Goal: Task Accomplishment & Management: Use online tool/utility

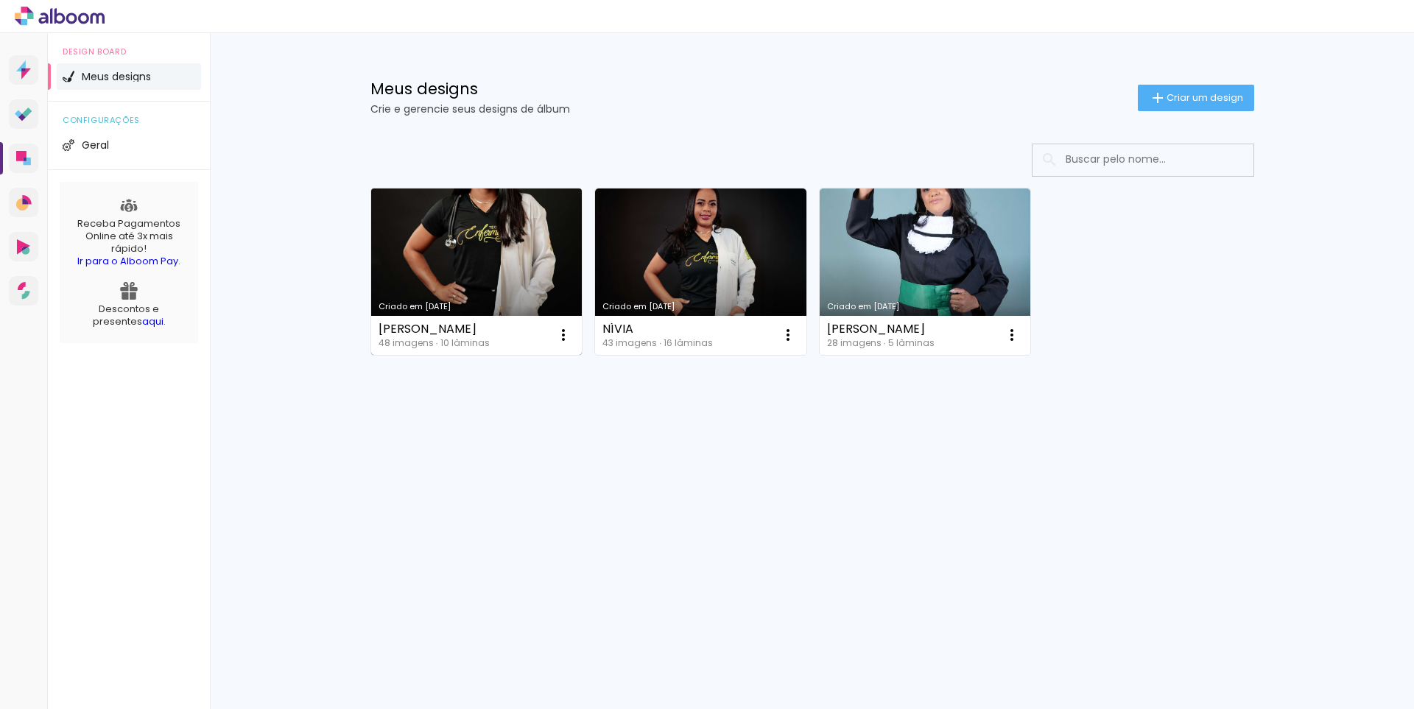
click at [468, 272] on link "Criado em [DATE]" at bounding box center [476, 272] width 211 height 166
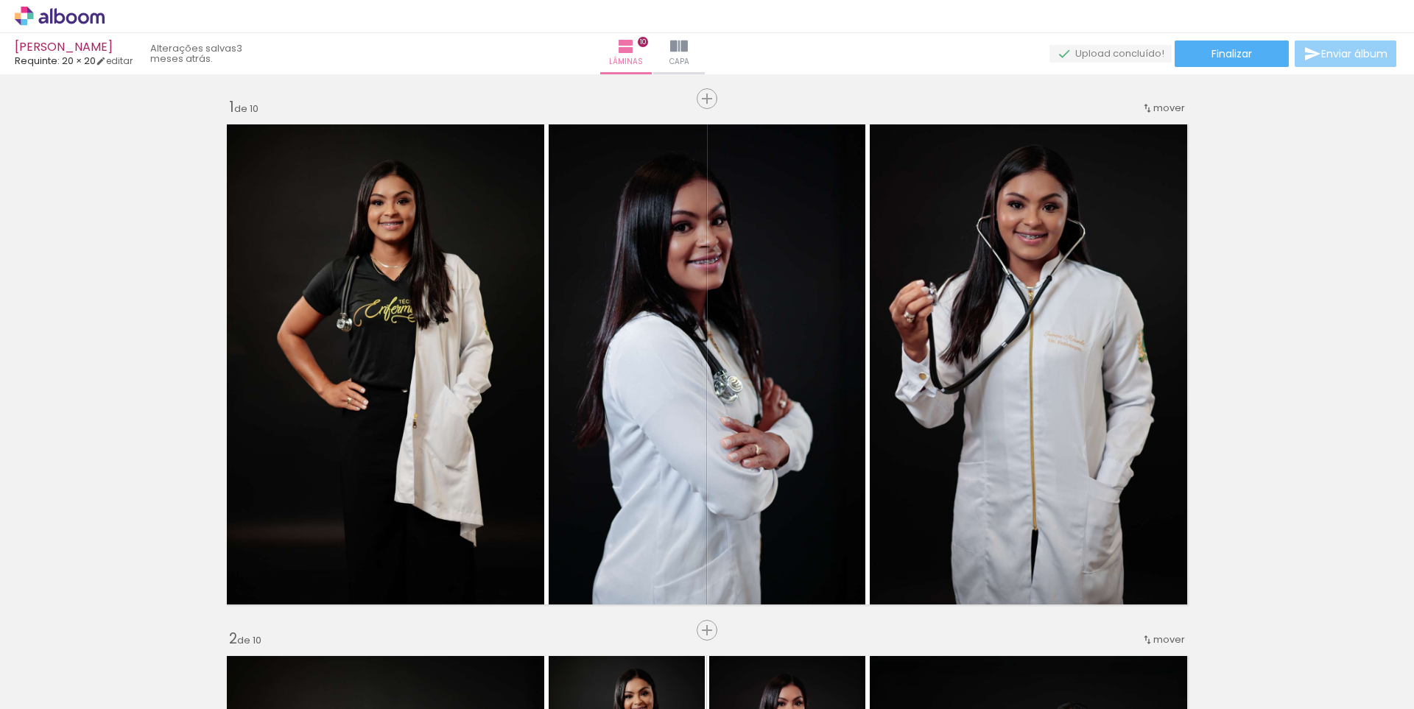
click at [1357, 59] on span "Enviar álbum" at bounding box center [1355, 54] width 66 height 10
type input "studioandersonbatista@gmail.com"
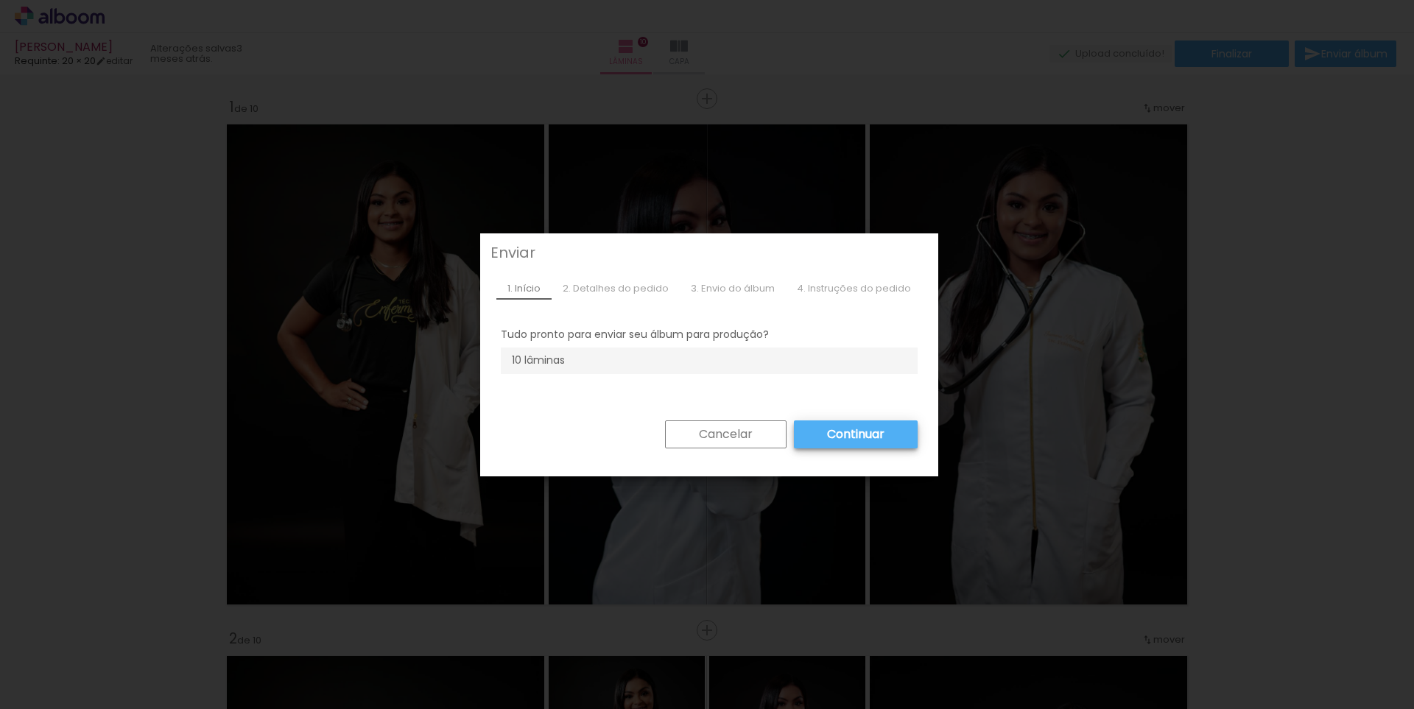
click at [241, 186] on iron-overlay-backdrop at bounding box center [707, 354] width 1414 height 709
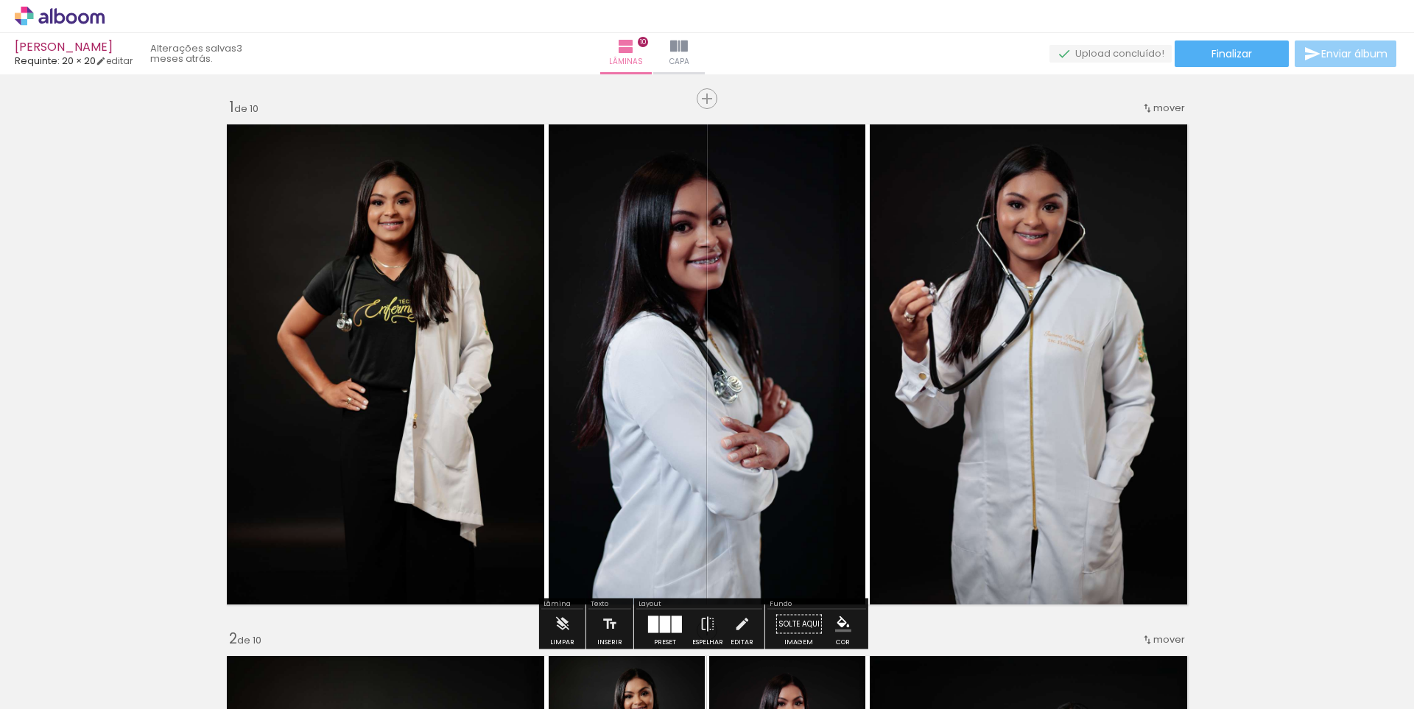
click at [1367, 59] on span "Enviar álbum" at bounding box center [1355, 54] width 66 height 10
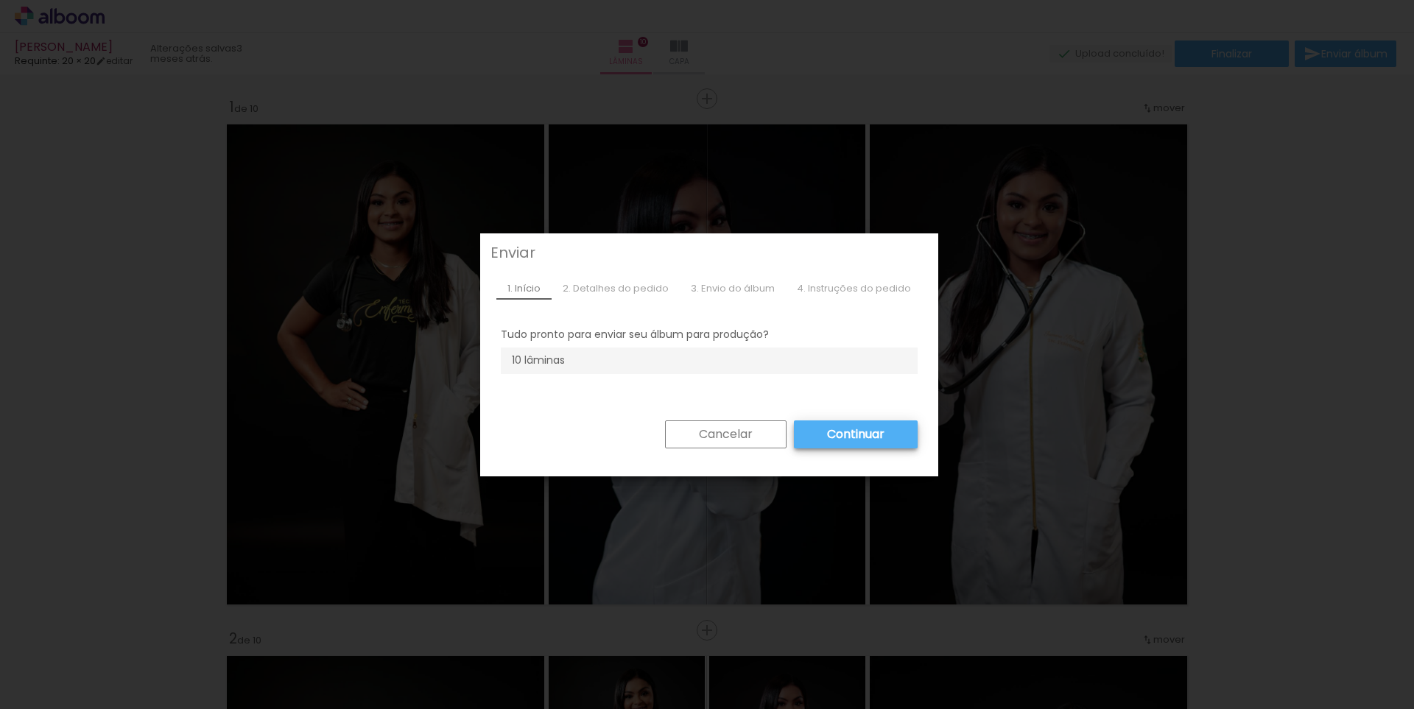
click at [0, 0] on slot "Continuar" at bounding box center [0, 0] width 0 height 0
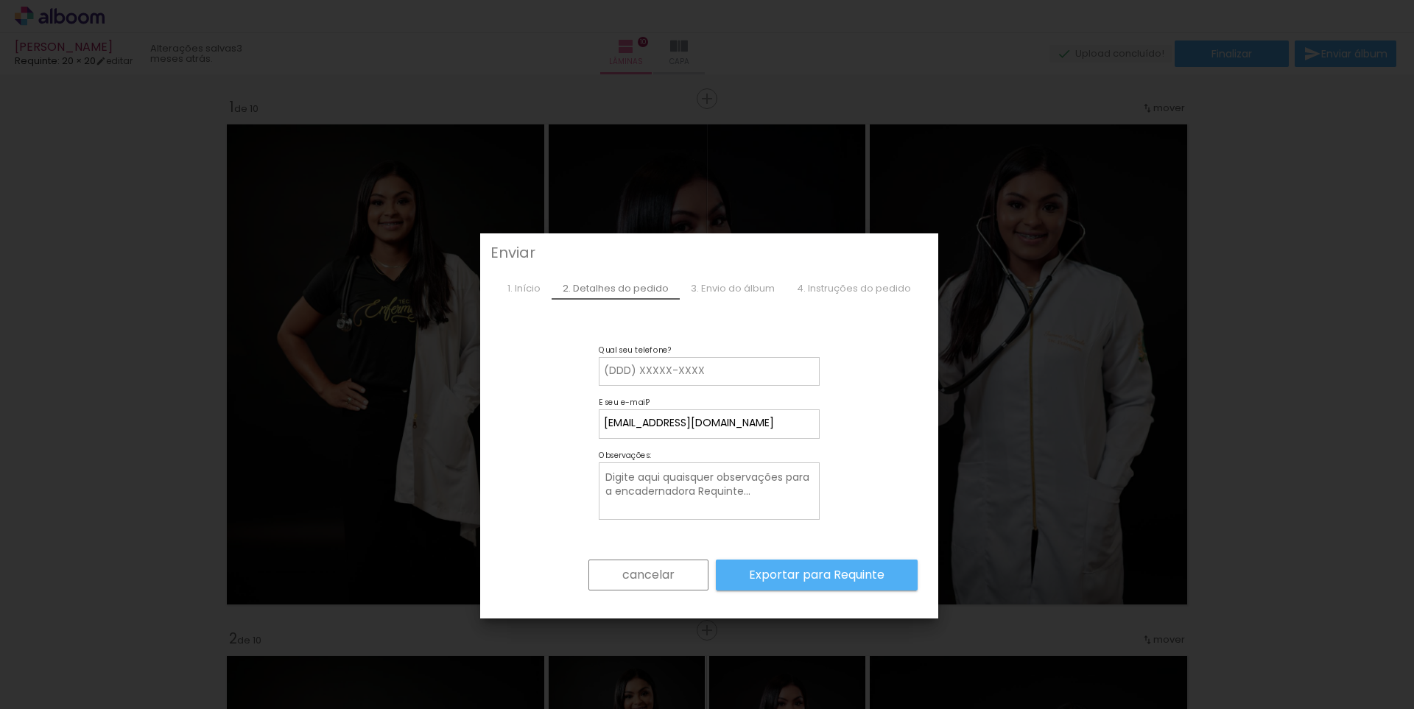
click at [709, 362] on paper-input-container "Qual seu telefone?" at bounding box center [709, 371] width 221 height 29
click at [712, 371] on input at bounding box center [709, 371] width 211 height 15
type input "33991310254"
type paper-input "33991310254"
click at [693, 424] on input "studioandersonbatista@gmail.com" at bounding box center [709, 423] width 211 height 15
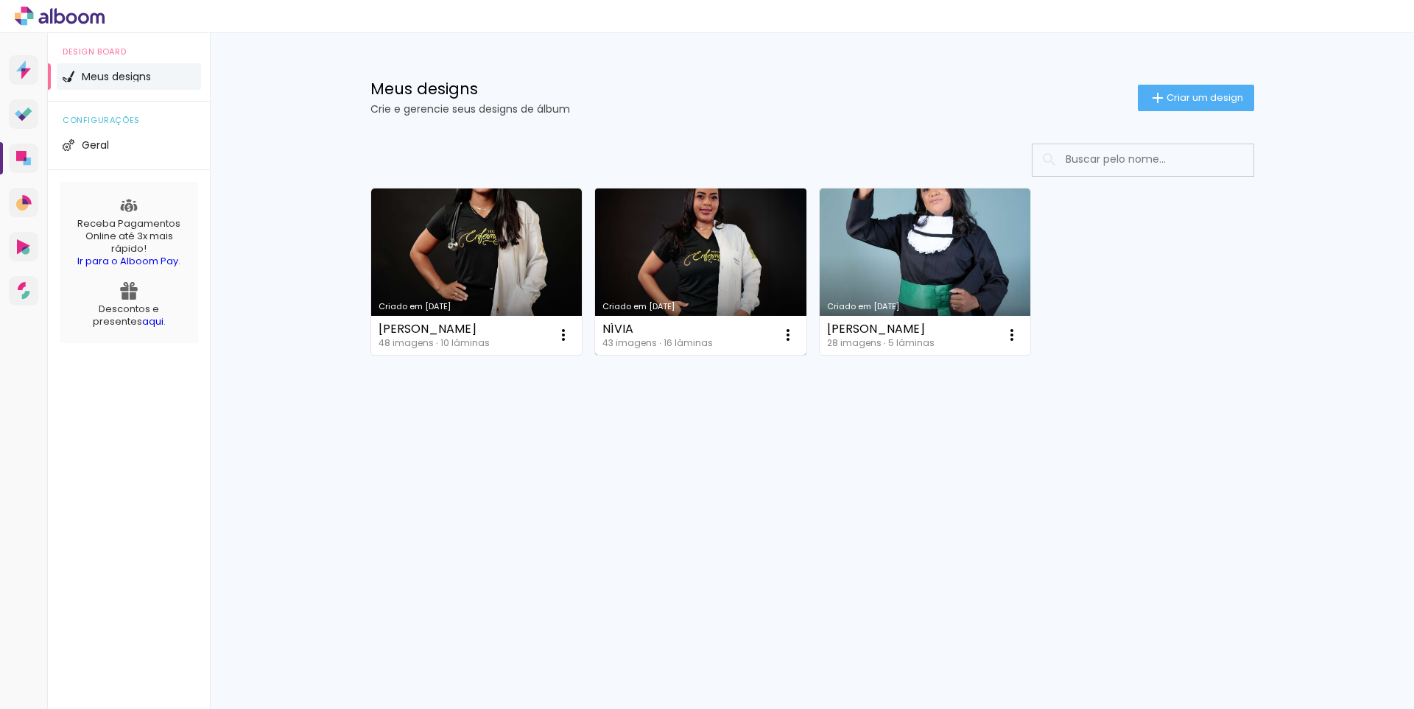
click at [686, 249] on link "Criado em [DATE]" at bounding box center [700, 272] width 211 height 166
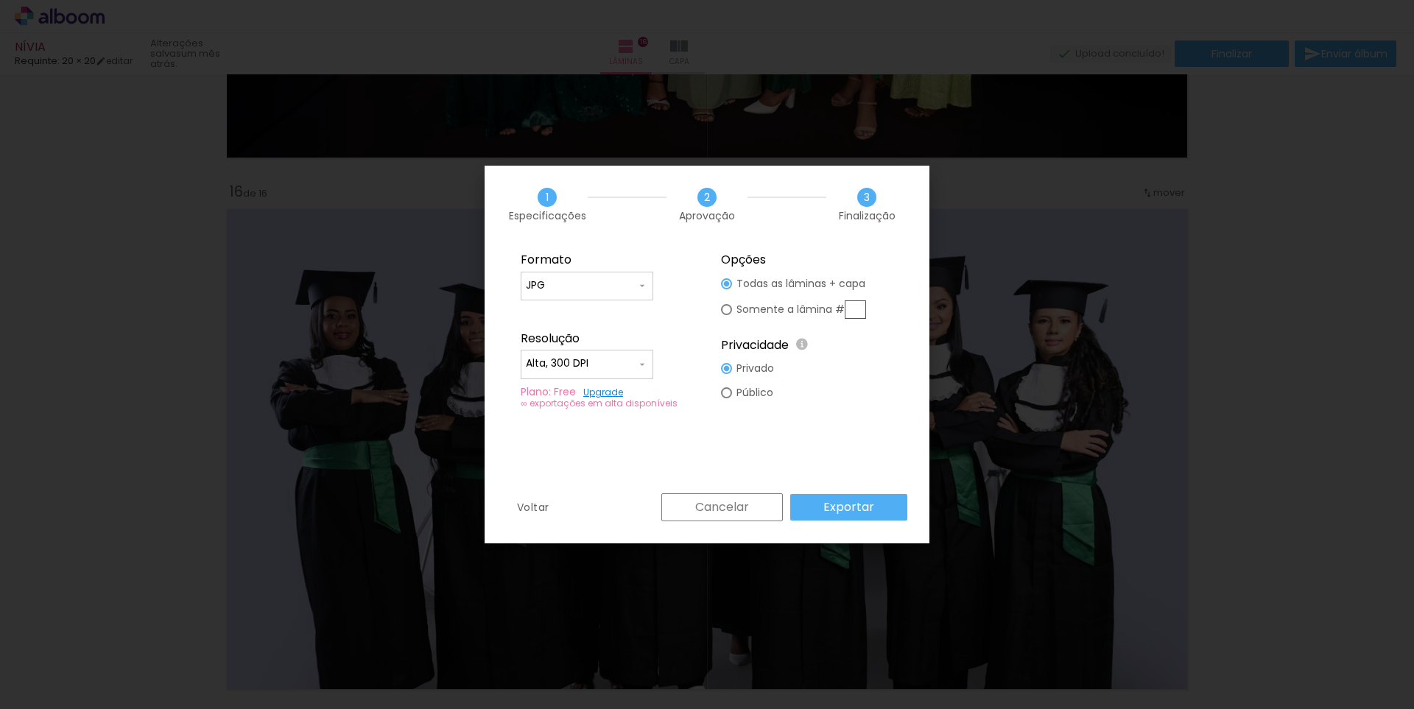
click at [725, 399] on paper-radio-button "Público" at bounding box center [747, 393] width 53 height 24
type paper-radio-button "on"
click at [0, 0] on slot "Exportar" at bounding box center [0, 0] width 0 height 0
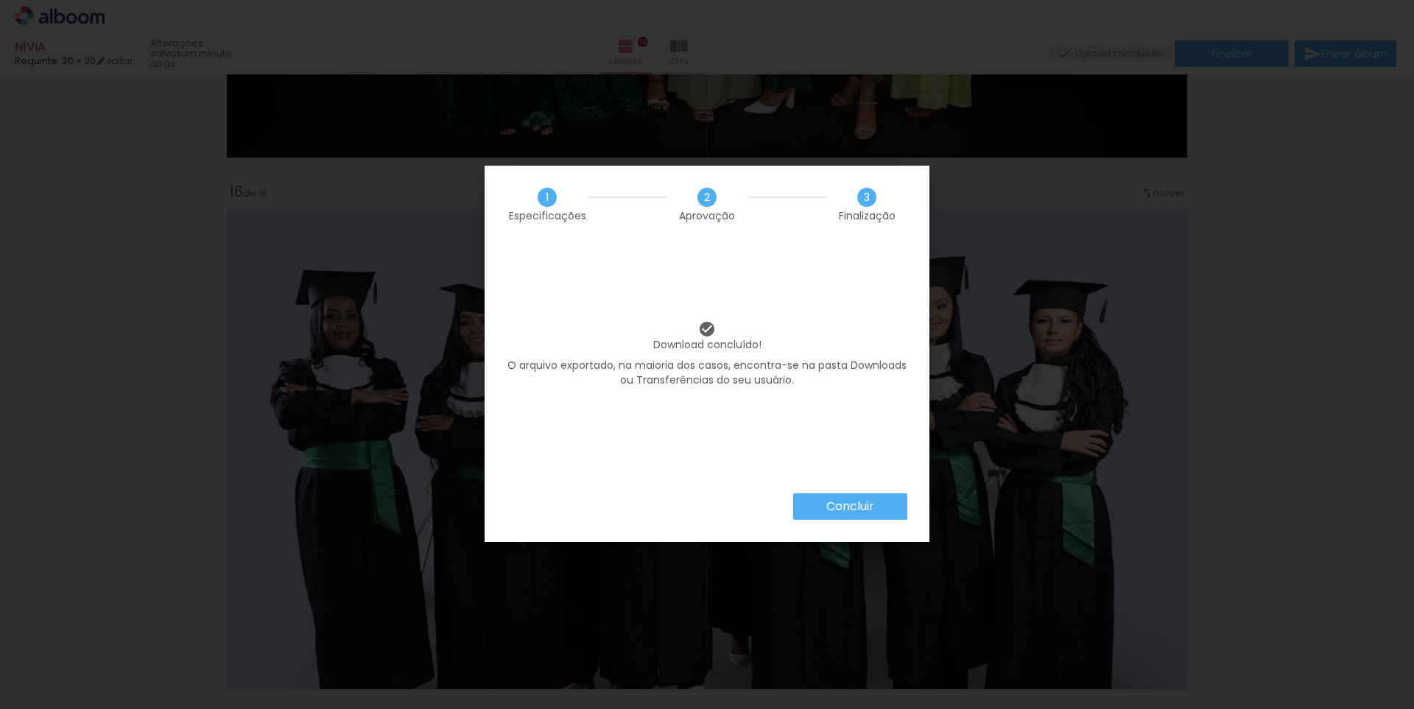
click at [1333, 306] on iron-overlay-backdrop at bounding box center [707, 354] width 1414 height 709
click at [1282, 178] on iron-overlay-backdrop at bounding box center [707, 354] width 1414 height 709
click at [875, 513] on paper-button "Concluir" at bounding box center [850, 507] width 114 height 27
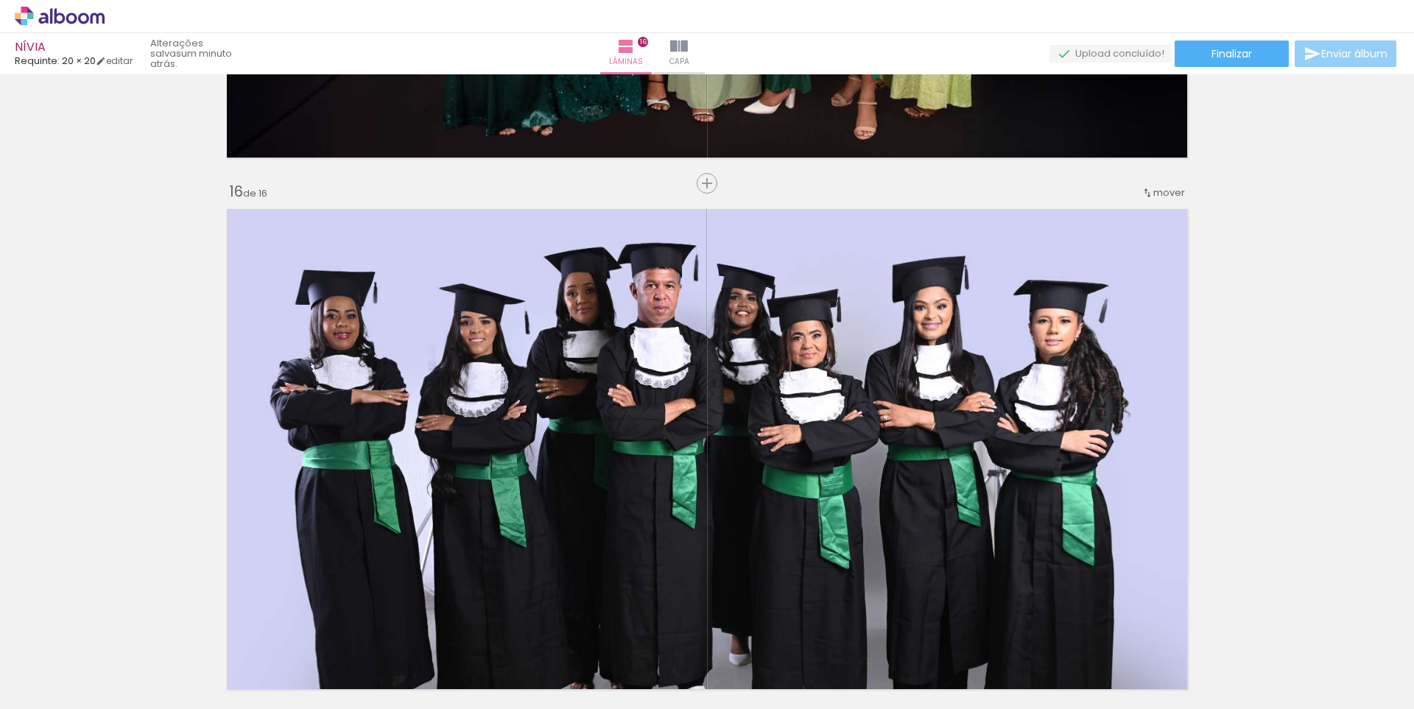
click at [1347, 57] on span "Enviar álbum" at bounding box center [1355, 54] width 66 height 10
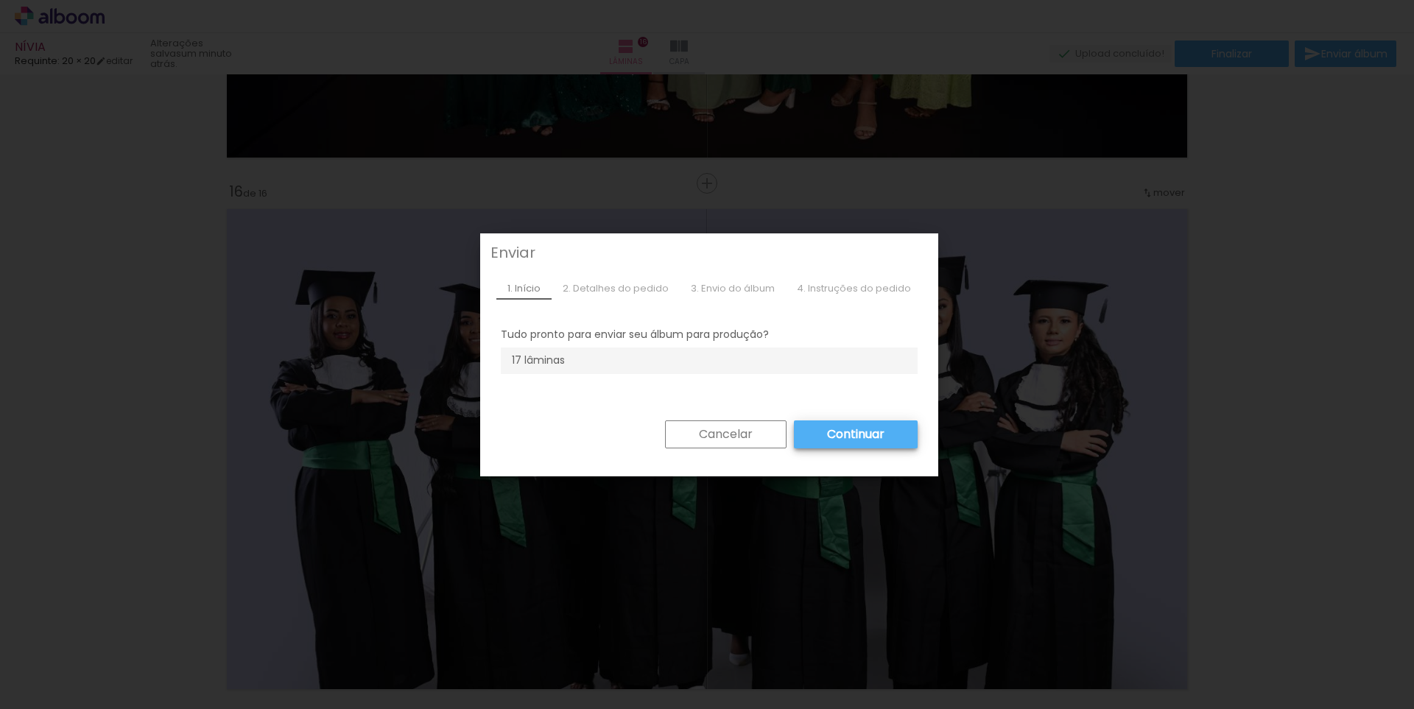
click at [0, 0] on slot "Continuar" at bounding box center [0, 0] width 0 height 0
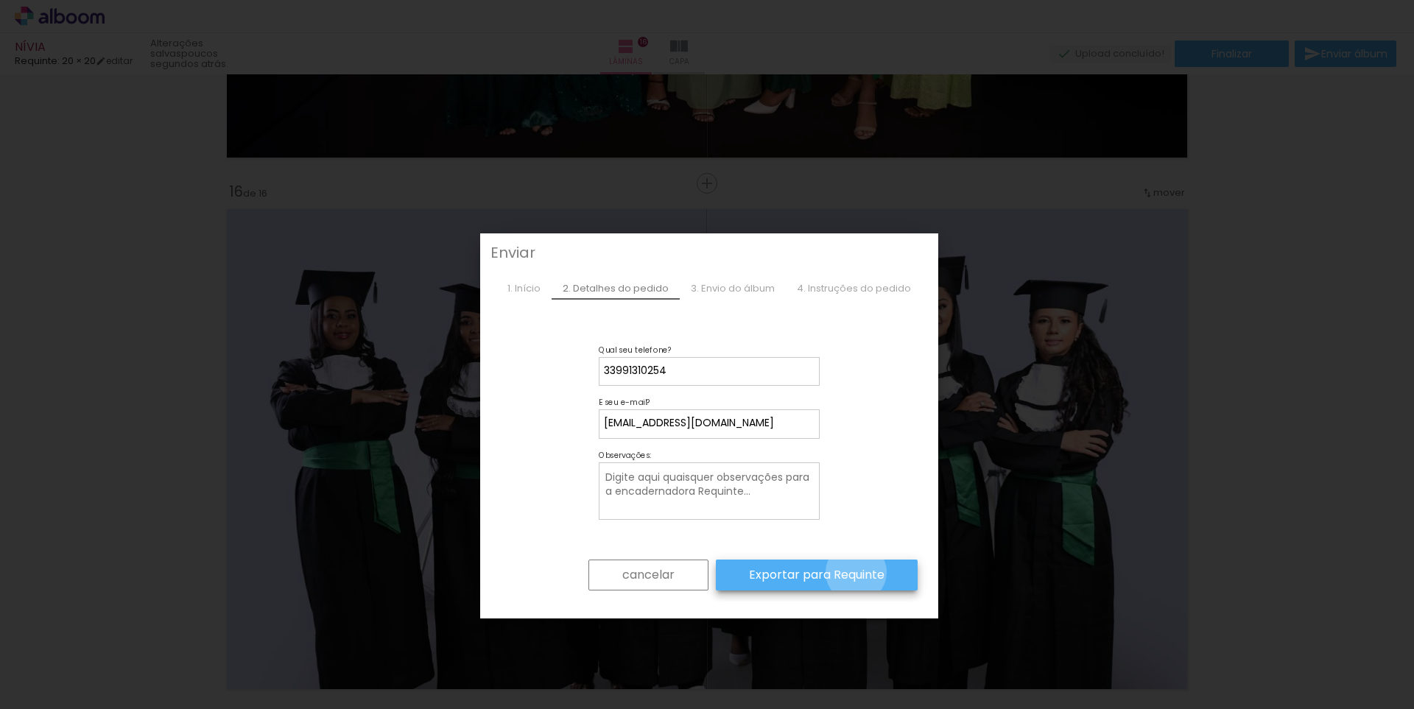
click at [0, 0] on slot "Exportar para Requinte" at bounding box center [0, 0] width 0 height 0
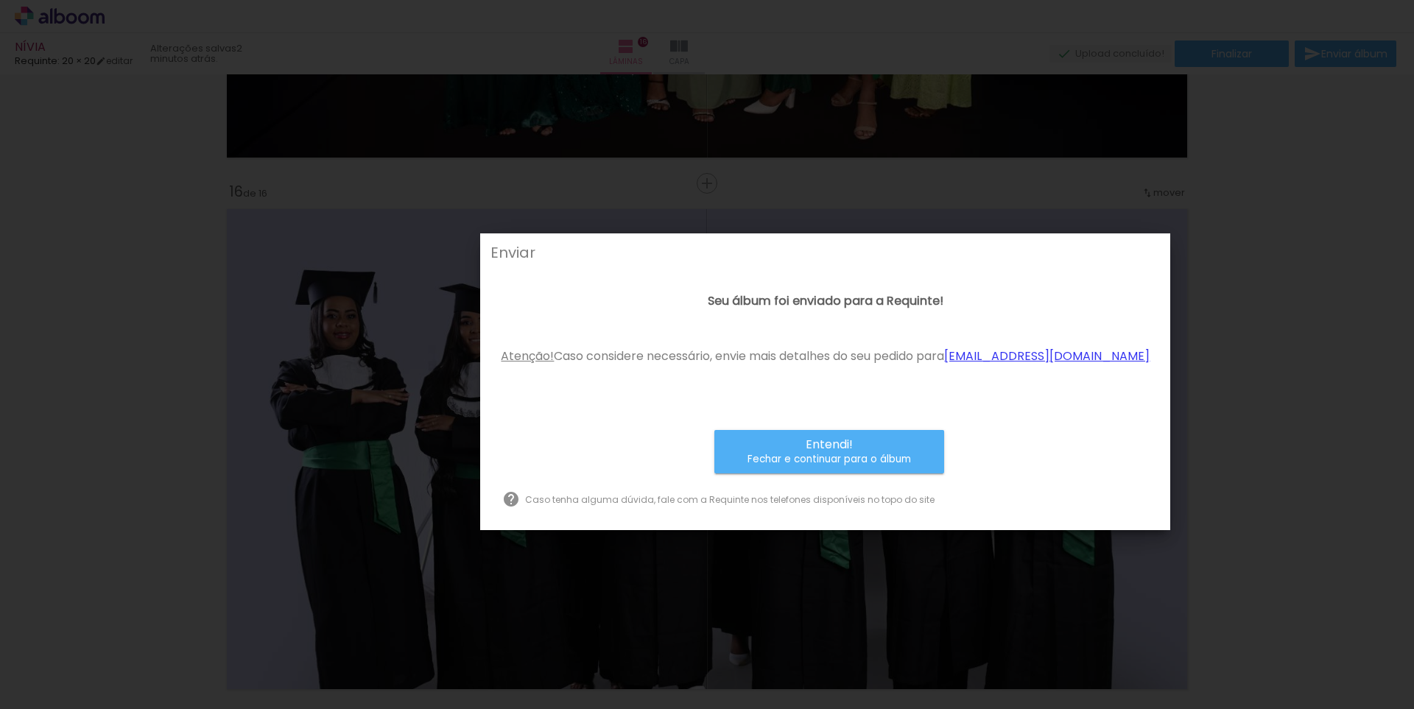
click at [1300, 217] on iron-overlay-backdrop at bounding box center [707, 354] width 1414 height 709
click at [902, 463] on paper-button "Entendi! Fechar e continuar para o álbum" at bounding box center [830, 451] width 230 height 43
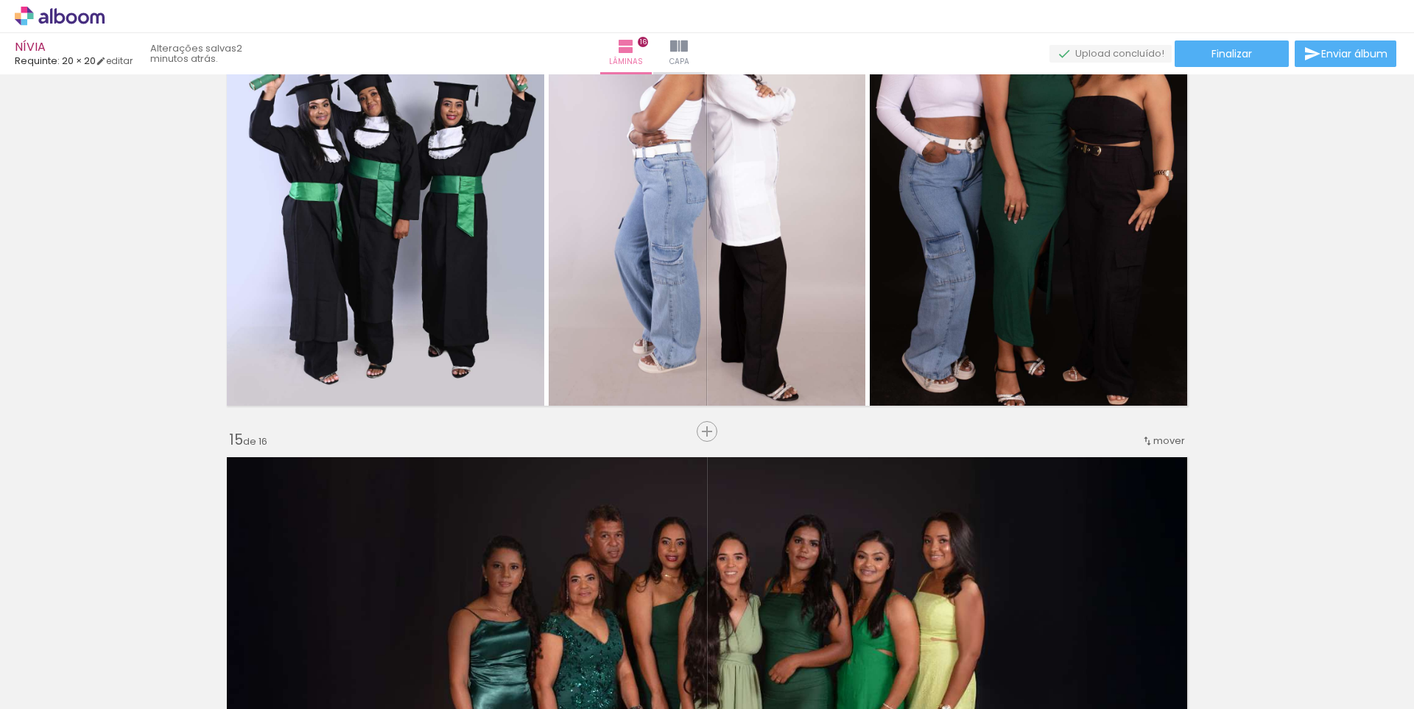
scroll to position [7083, 0]
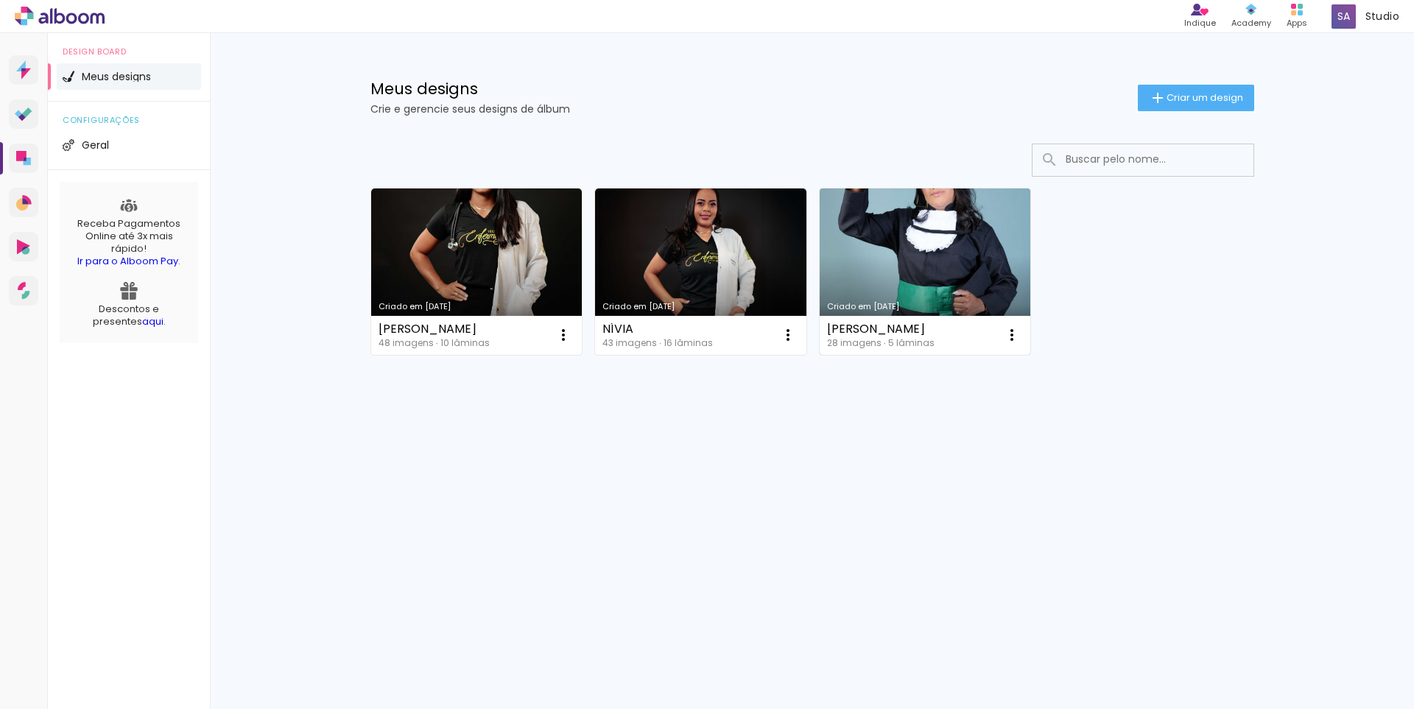
click at [943, 288] on link "Criado em [DATE]" at bounding box center [925, 272] width 211 height 166
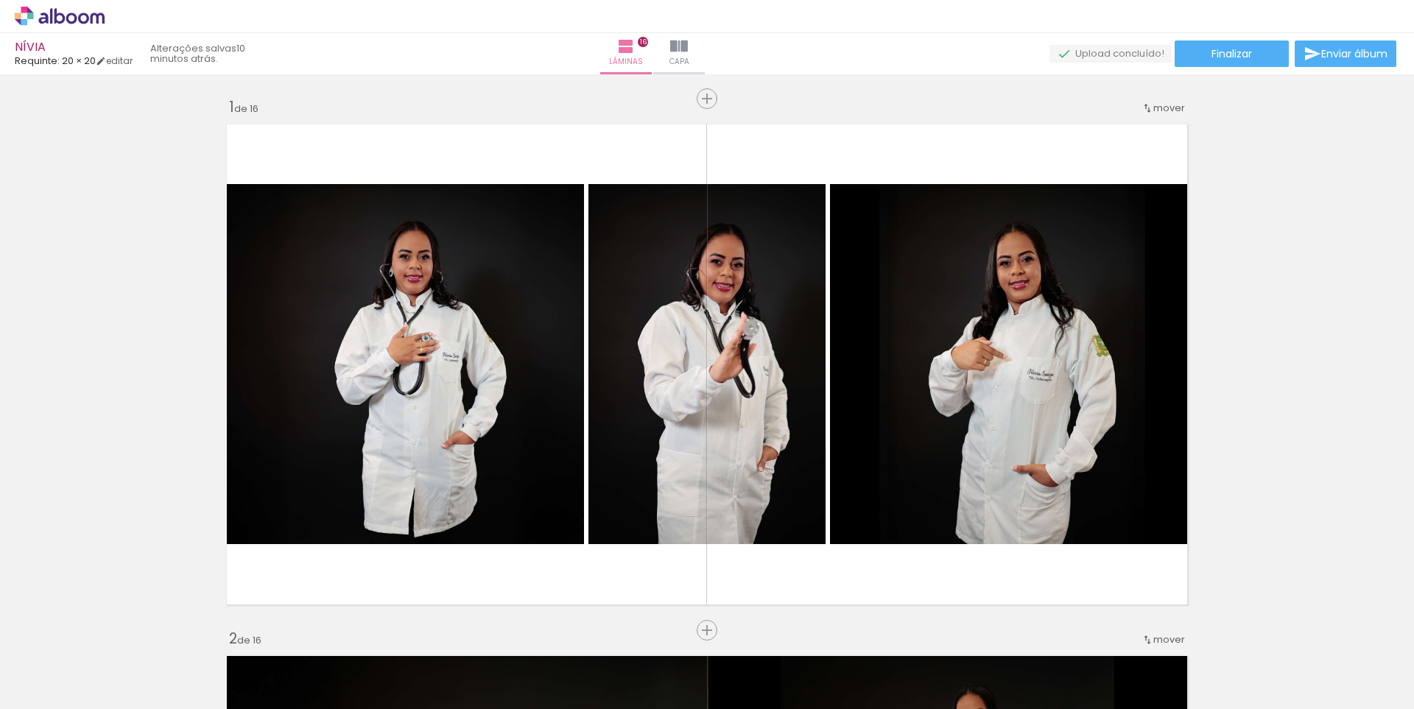
scroll to position [7083, 0]
